Goal: Information Seeking & Learning: Learn about a topic

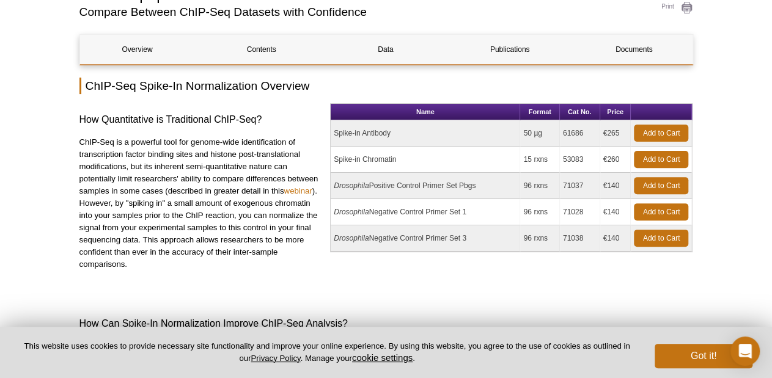
scroll to position [121, 0]
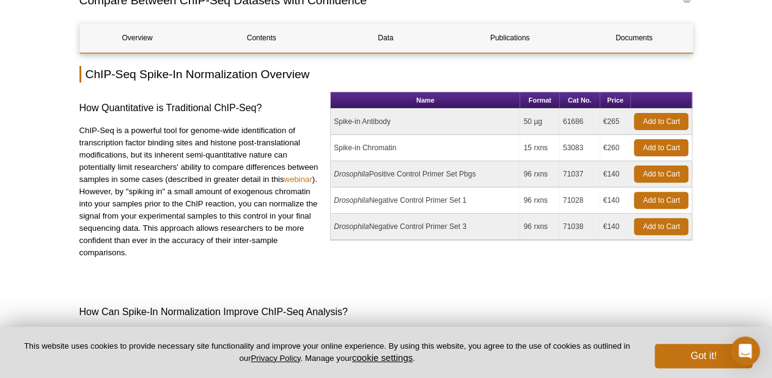
drag, startPoint x: 337, startPoint y: 148, endPoint x: 478, endPoint y: 145, distance: 141.8
click at [478, 145] on td "Spike-in Chromatin" at bounding box center [425, 148] width 189 height 26
click at [459, 138] on td "Spike-in Chromatin" at bounding box center [425, 148] width 189 height 26
drag, startPoint x: 526, startPoint y: 122, endPoint x: 542, endPoint y: 122, distance: 15.9
click at [542, 122] on td "50 µg" at bounding box center [539, 122] width 39 height 26
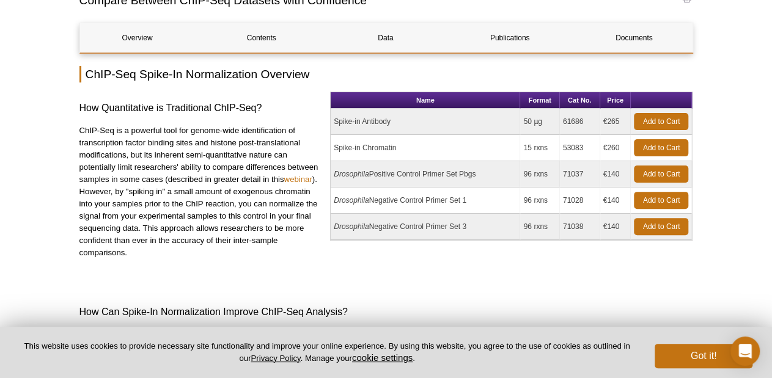
drag, startPoint x: 528, startPoint y: 150, endPoint x: 566, endPoint y: 151, distance: 38.5
click at [566, 151] on tr "Spike-in Chromatin 15 rxns 53083 €260 Add to Cart" at bounding box center [511, 148] width 361 height 26
click at [544, 155] on td "15 rxns" at bounding box center [539, 148] width 39 height 26
drag, startPoint x: 335, startPoint y: 150, endPoint x: 409, endPoint y: 155, distance: 73.5
click at [409, 155] on td "Spike-in Chromatin" at bounding box center [425, 148] width 189 height 26
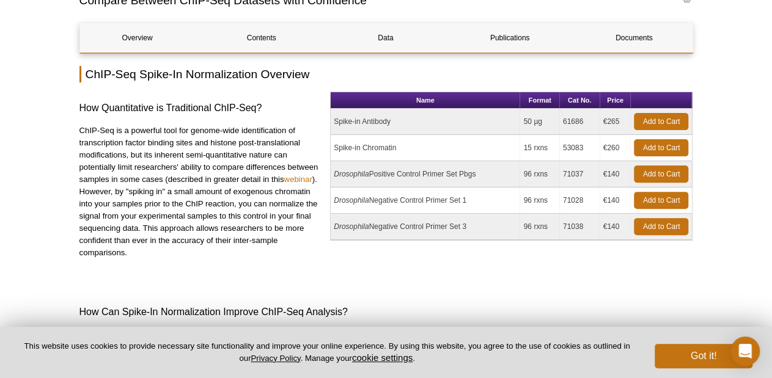
click at [410, 147] on td "Spike-in Chromatin" at bounding box center [425, 148] width 189 height 26
drag, startPoint x: 334, startPoint y: 146, endPoint x: 399, endPoint y: 147, distance: 64.8
click at [399, 147] on td "Spike-in Chromatin" at bounding box center [425, 148] width 189 height 26
click at [420, 145] on td "Spike-in Chromatin" at bounding box center [425, 148] width 189 height 26
drag, startPoint x: 333, startPoint y: 150, endPoint x: 400, endPoint y: 147, distance: 67.3
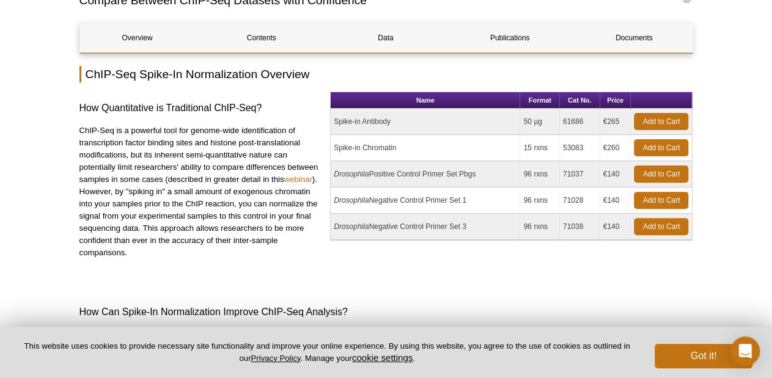
click at [400, 147] on td "Spike-in Chromatin" at bounding box center [425, 148] width 189 height 26
drag, startPoint x: 335, startPoint y: 124, endPoint x: 393, endPoint y: 123, distance: 58.7
click at [393, 123] on td "Spike-in Antibody" at bounding box center [425, 122] width 189 height 26
drag, startPoint x: 337, startPoint y: 148, endPoint x: 602, endPoint y: 153, distance: 265.8
click at [602, 153] on tr "Spike-in Chromatin 15 rxns 53083 €260 Add to Cart" at bounding box center [511, 148] width 361 height 26
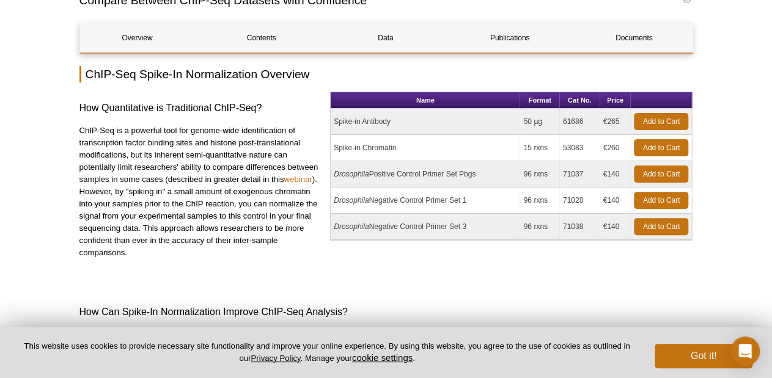
click at [408, 152] on td "Spike-in Chromatin" at bounding box center [425, 148] width 189 height 26
drag, startPoint x: 337, startPoint y: 120, endPoint x: 552, endPoint y: 115, distance: 215.1
click at [552, 115] on tr "Spike-in Antibody 50 µg 61686 €265 Add to Cart" at bounding box center [511, 122] width 361 height 26
click at [487, 185] on td "Drosophila Positive Control Primer Set Pbgs" at bounding box center [425, 174] width 189 height 26
